Goal: Information Seeking & Learning: Learn about a topic

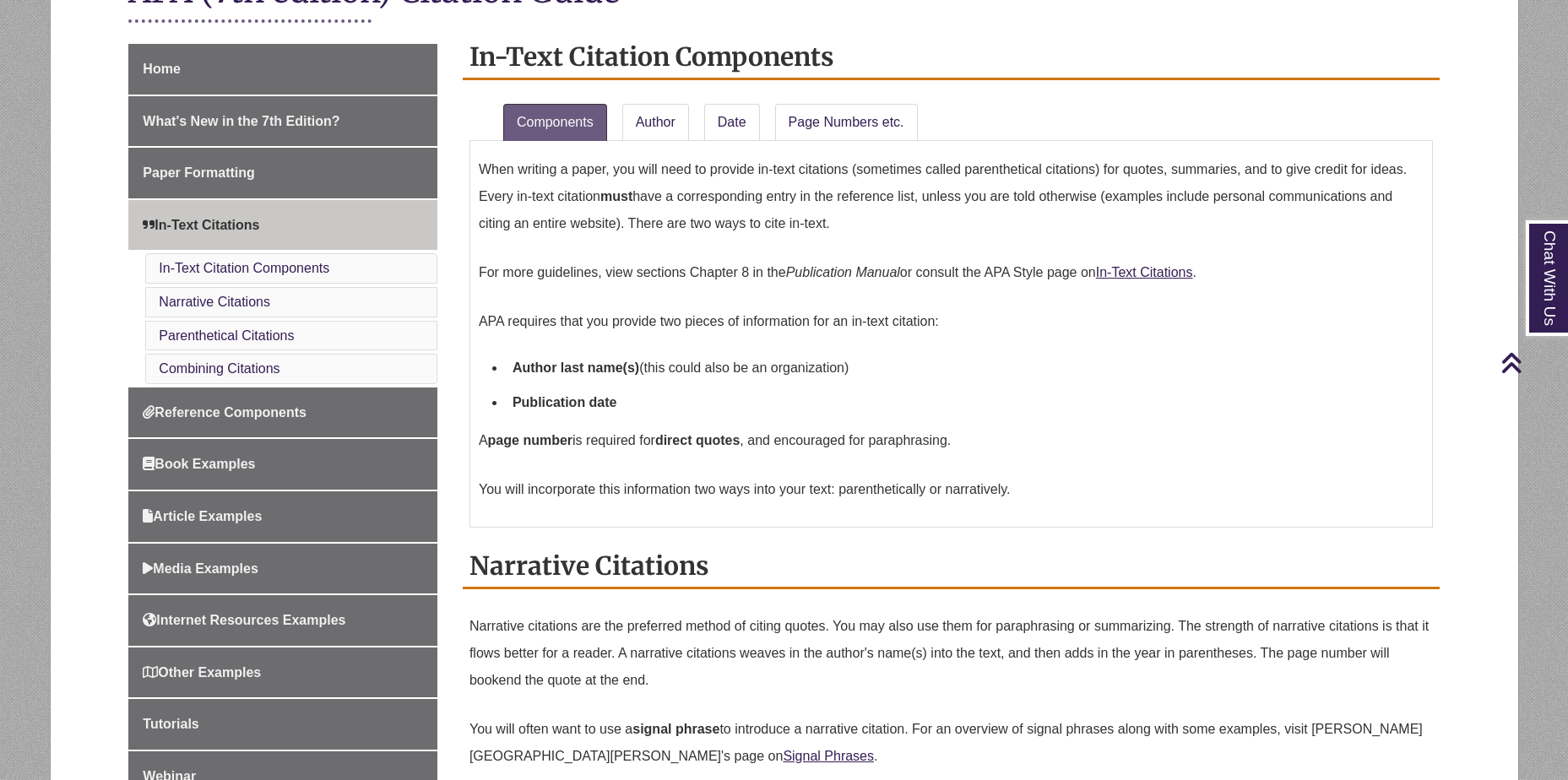
scroll to position [338, 0]
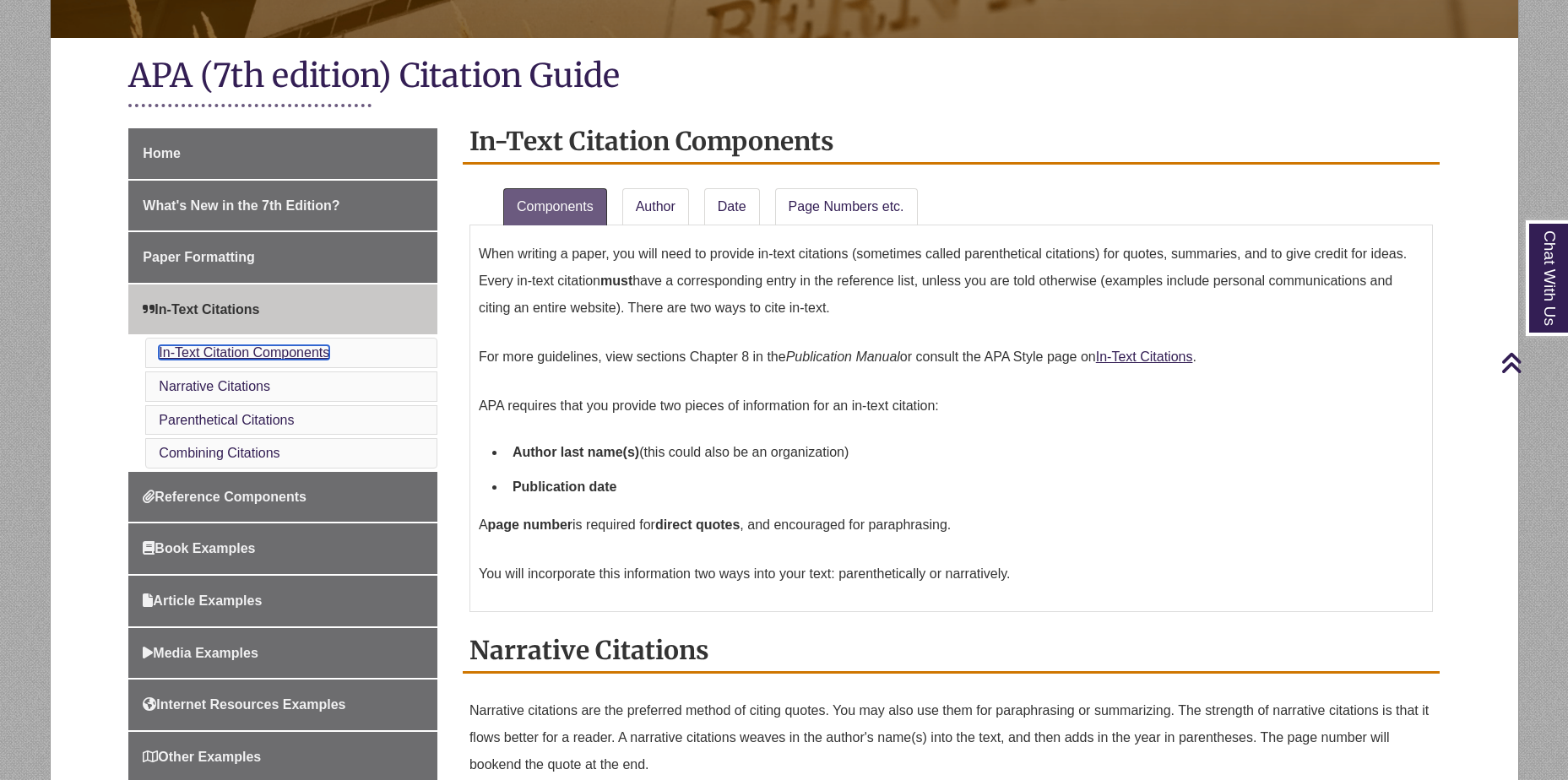
click at [224, 356] on link "In-Text Citation Components" at bounding box center [244, 352] width 170 height 14
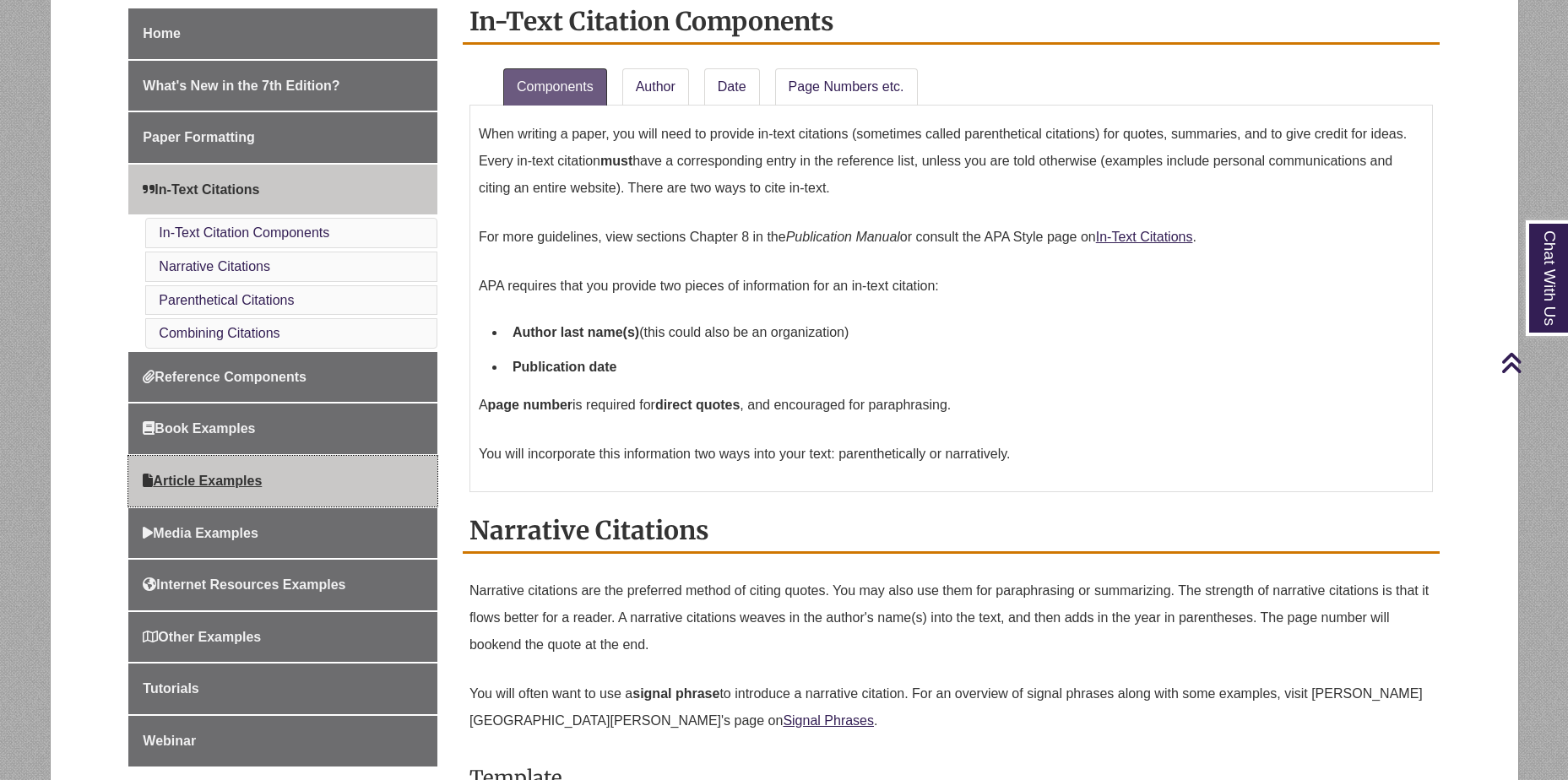
click at [236, 476] on span "Article Examples" at bounding box center [202, 480] width 119 height 14
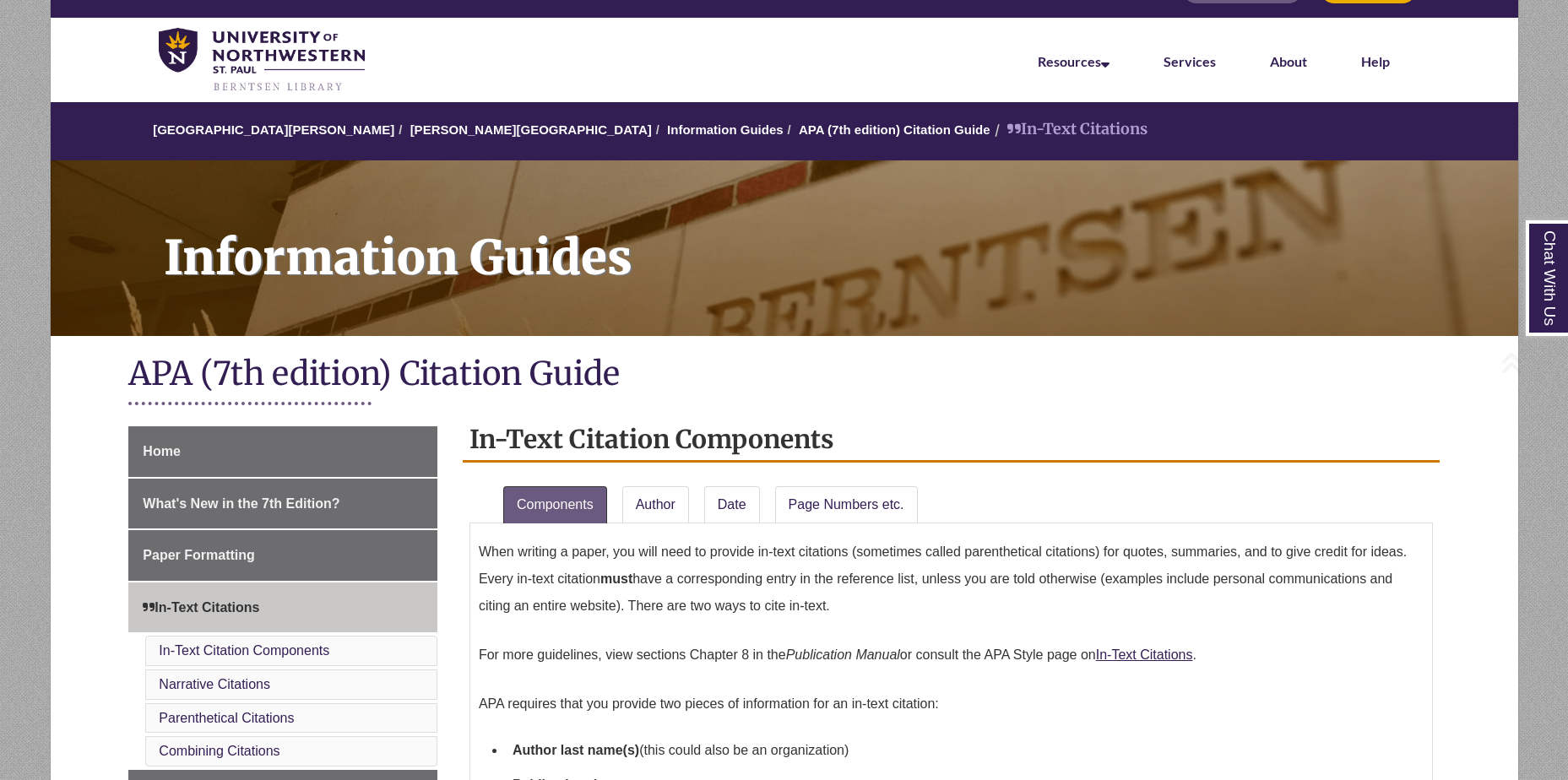
scroll to position [36, 0]
